Goal: Information Seeking & Learning: Learn about a topic

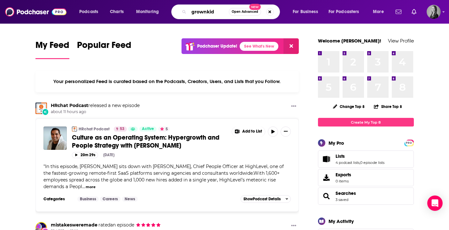
type input "grownkid"
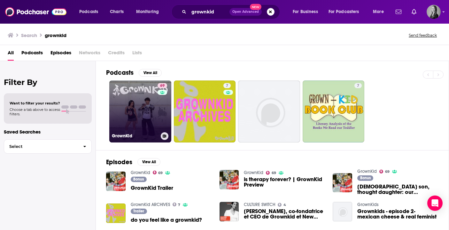
click at [143, 132] on link "69 GrownKid" at bounding box center [140, 112] width 62 height 62
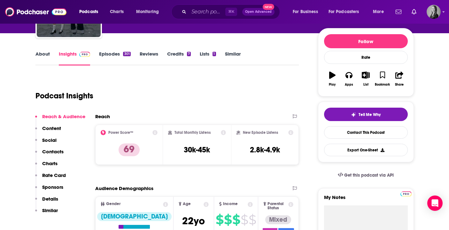
scroll to position [28, 0]
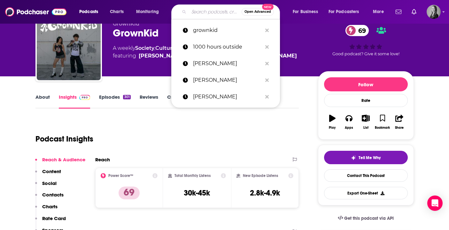
click at [196, 10] on input "Search podcasts, credits, & more..." at bounding box center [215, 12] width 53 height 10
paste input "Tween To Teen"
type input "Tween To Teen"
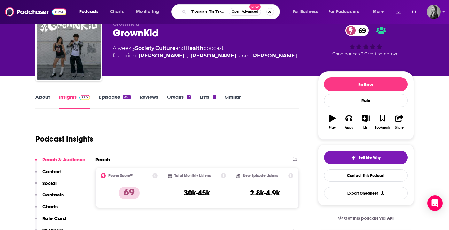
scroll to position [0, 0]
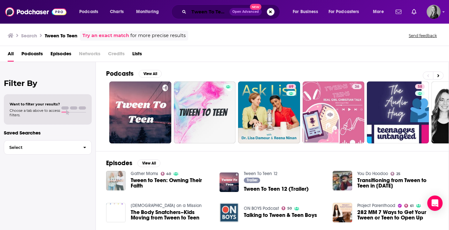
click at [200, 11] on input "Tween To Teen" at bounding box center [209, 12] width 41 height 10
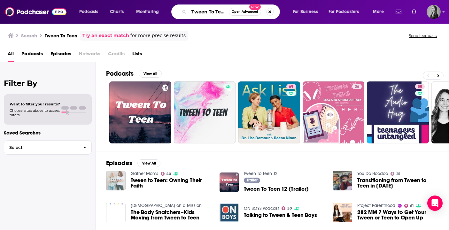
click at [200, 11] on input "Tween To Teen" at bounding box center [209, 12] width 40 height 10
paste input "Courageous Conversations"
type input "Courageous Conversations"
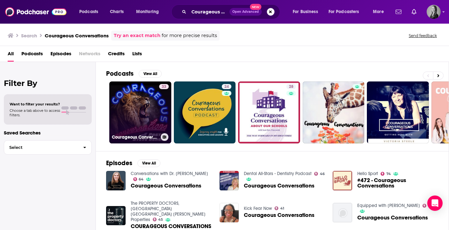
click at [142, 105] on link "33 Courageous Conversations" at bounding box center [140, 113] width 62 height 62
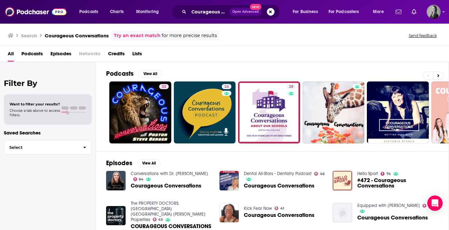
scroll to position [110, 0]
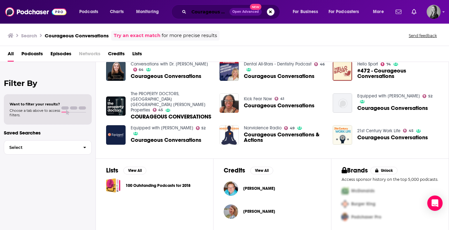
click at [198, 9] on input "Courageous Conversations" at bounding box center [209, 12] width 41 height 10
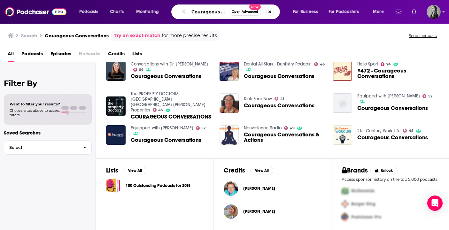
click at [198, 9] on input "Courageous Conversations" at bounding box center [209, 12] width 40 height 10
paste input "Dear [PERSON_NAME] & [PERSON_NAME]"
type input "Dear [PERSON_NAME] & [PERSON_NAME]"
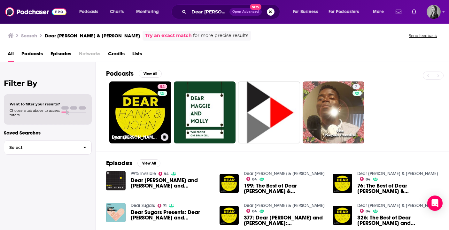
click at [149, 112] on link "84 Dear [PERSON_NAME] & [PERSON_NAME]" at bounding box center [140, 113] width 62 height 62
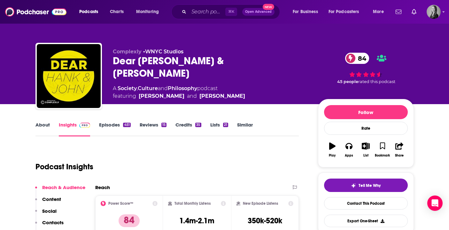
click at [108, 127] on link "Episodes 451" at bounding box center [114, 129] width 31 height 15
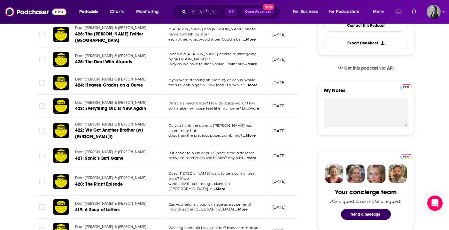
scroll to position [179, 0]
